Goal: Task Accomplishment & Management: Manage account settings

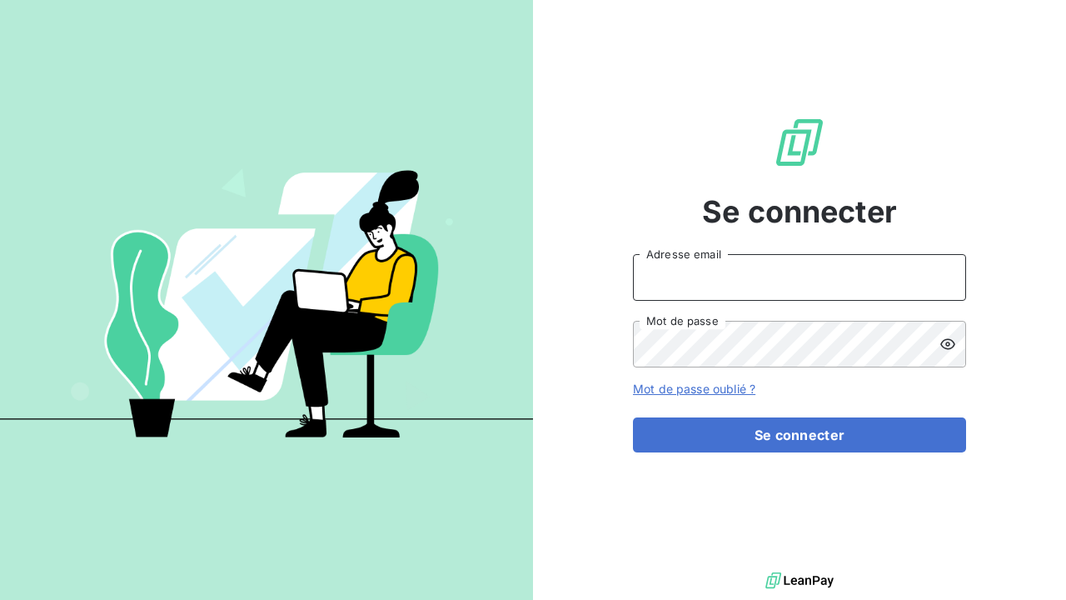
click at [815, 272] on input "Adresse email" at bounding box center [799, 277] width 333 height 47
type input "[EMAIL_ADDRESS][DOMAIN_NAME]"
click at [953, 341] on icon at bounding box center [947, 344] width 15 height 11
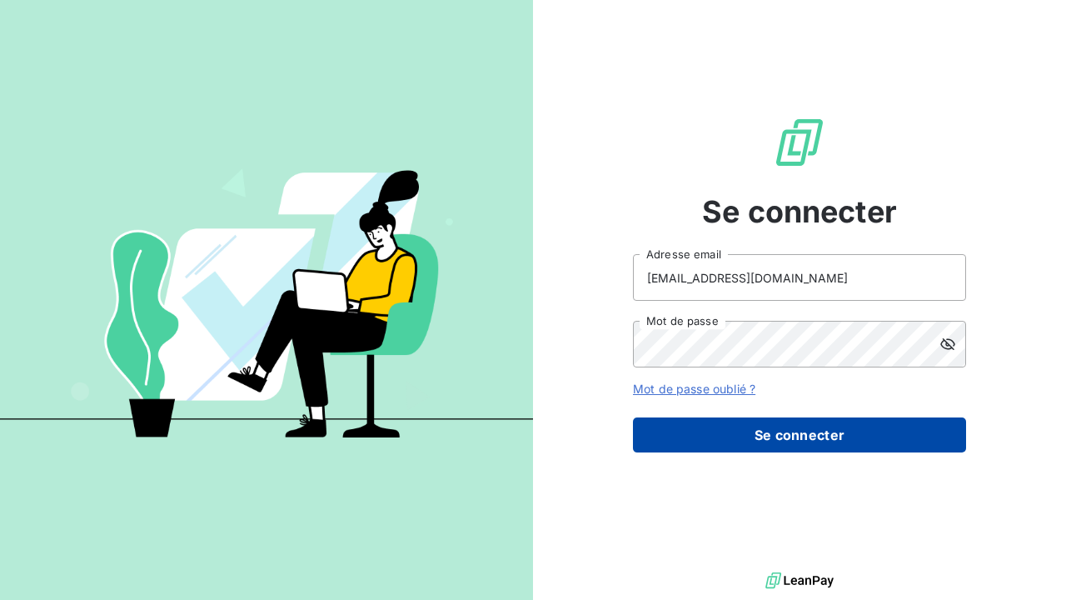
click at [729, 435] on button "Se connecter" at bounding box center [799, 434] width 333 height 35
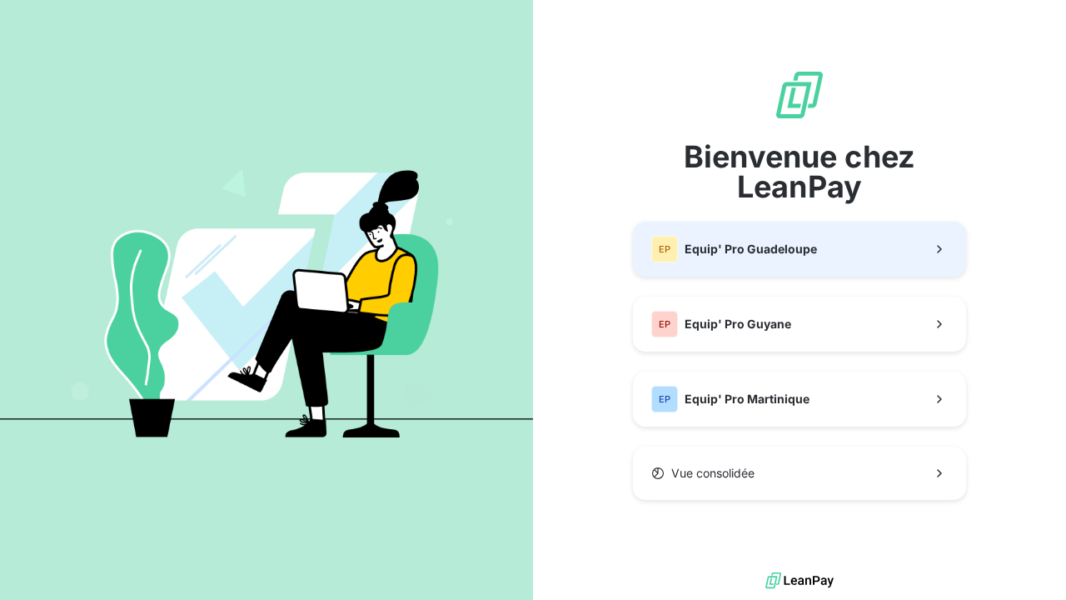
click at [774, 255] on span "Equip' Pro Guadeloupe" at bounding box center [750, 249] width 132 height 17
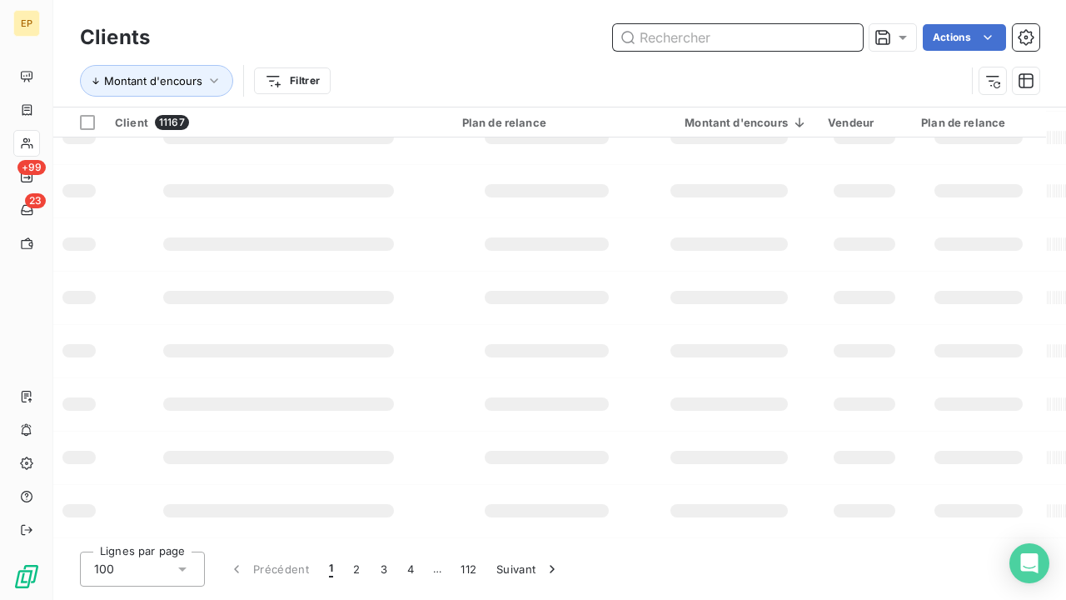
scroll to position [398, 0]
click at [661, 40] on input "text" at bounding box center [738, 37] width 250 height 27
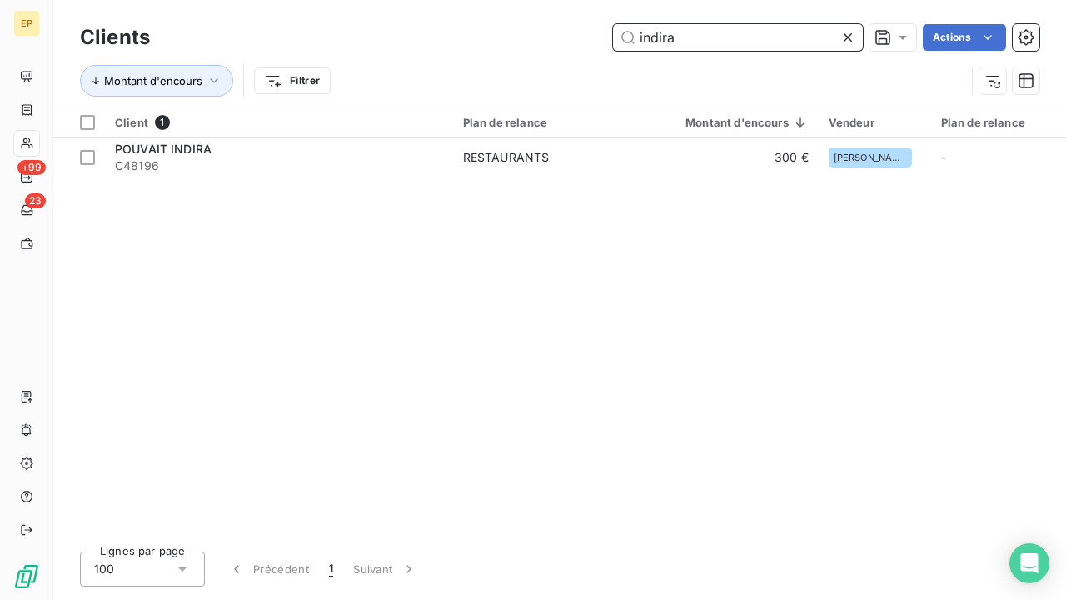
scroll to position [0, 0]
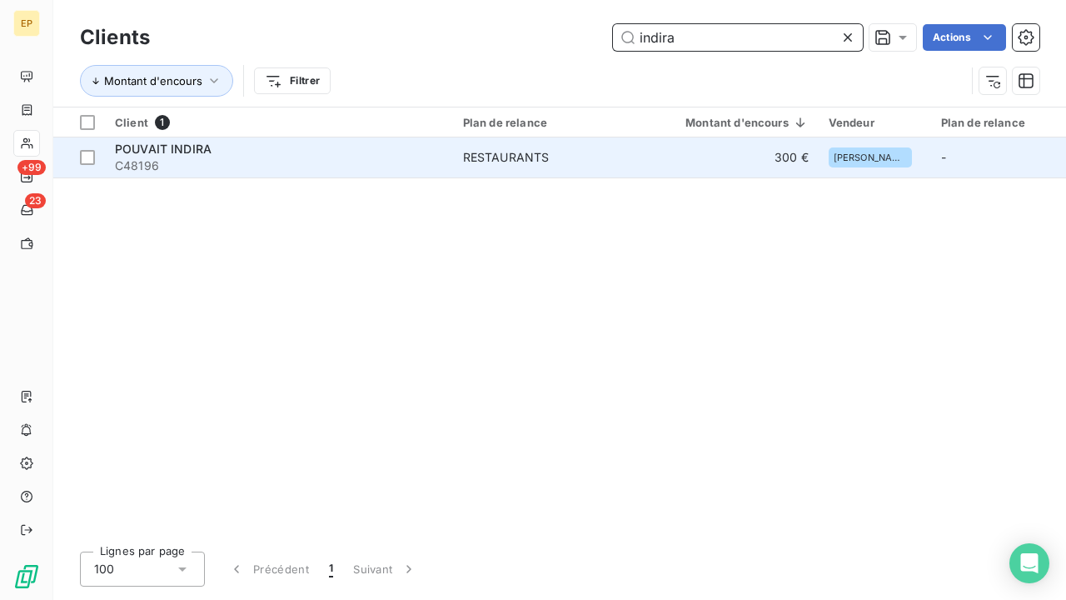
type input "indira"
click at [532, 162] on div "RESTAURANTS" at bounding box center [506, 157] width 87 height 17
click at [538, 158] on div "RESTAURANTS" at bounding box center [506, 157] width 87 height 17
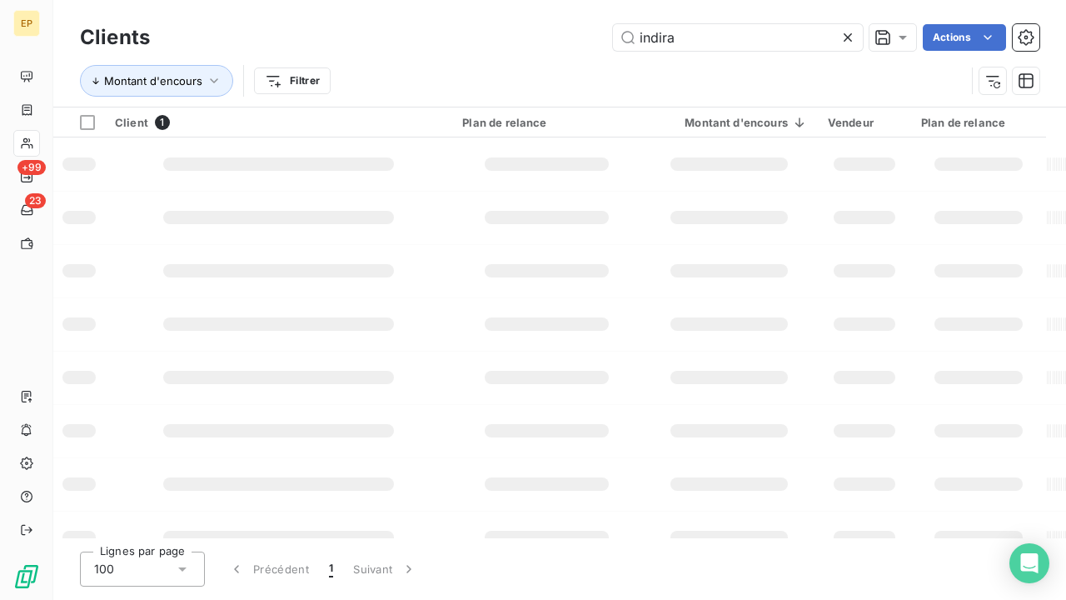
click at [848, 37] on icon at bounding box center [847, 37] width 17 height 17
click at [848, 37] on input "text" at bounding box center [738, 37] width 250 height 27
type input "vans"
drag, startPoint x: 843, startPoint y: 2, endPoint x: 845, endPoint y: 33, distance: 31.7
click at [844, 33] on icon at bounding box center [847, 37] width 17 height 17
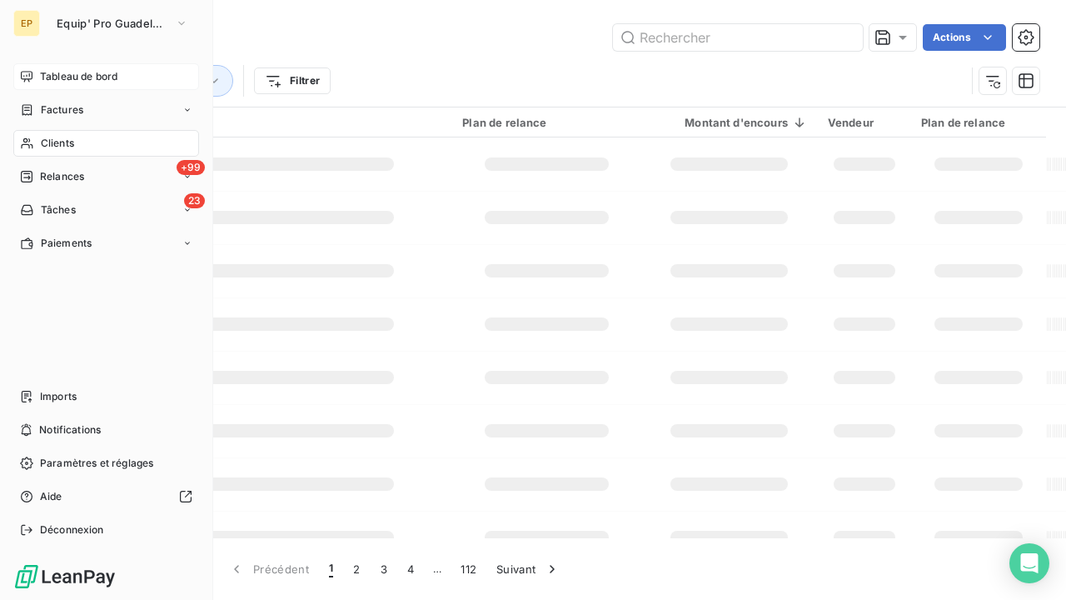
click at [57, 69] on span "Tableau de bord" at bounding box center [78, 76] width 77 height 15
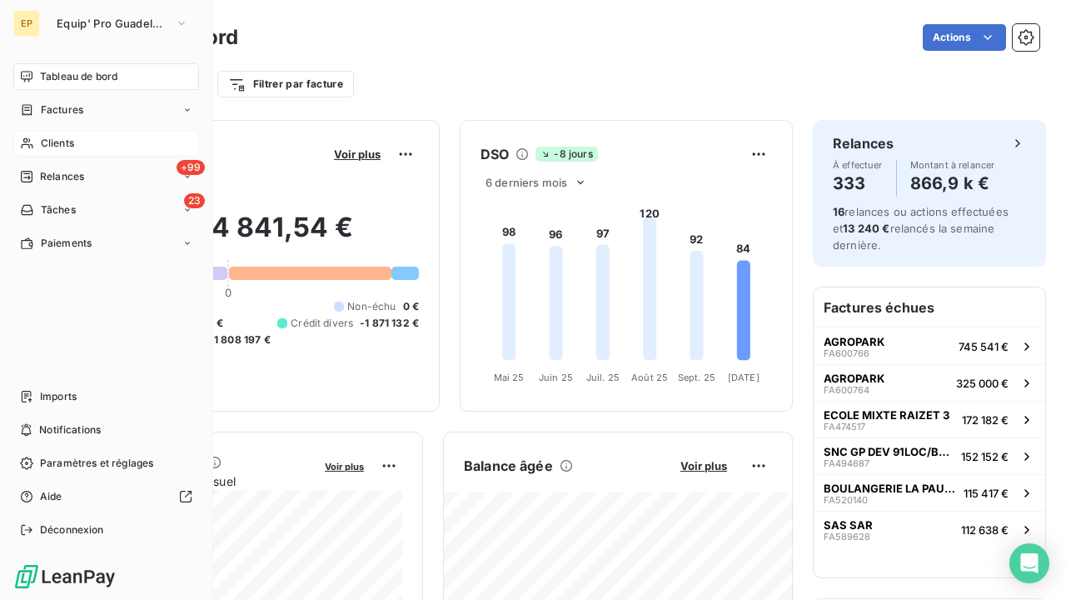
click at [36, 144] on div "Clients" at bounding box center [106, 143] width 186 height 27
